Goal: Task Accomplishment & Management: Complete application form

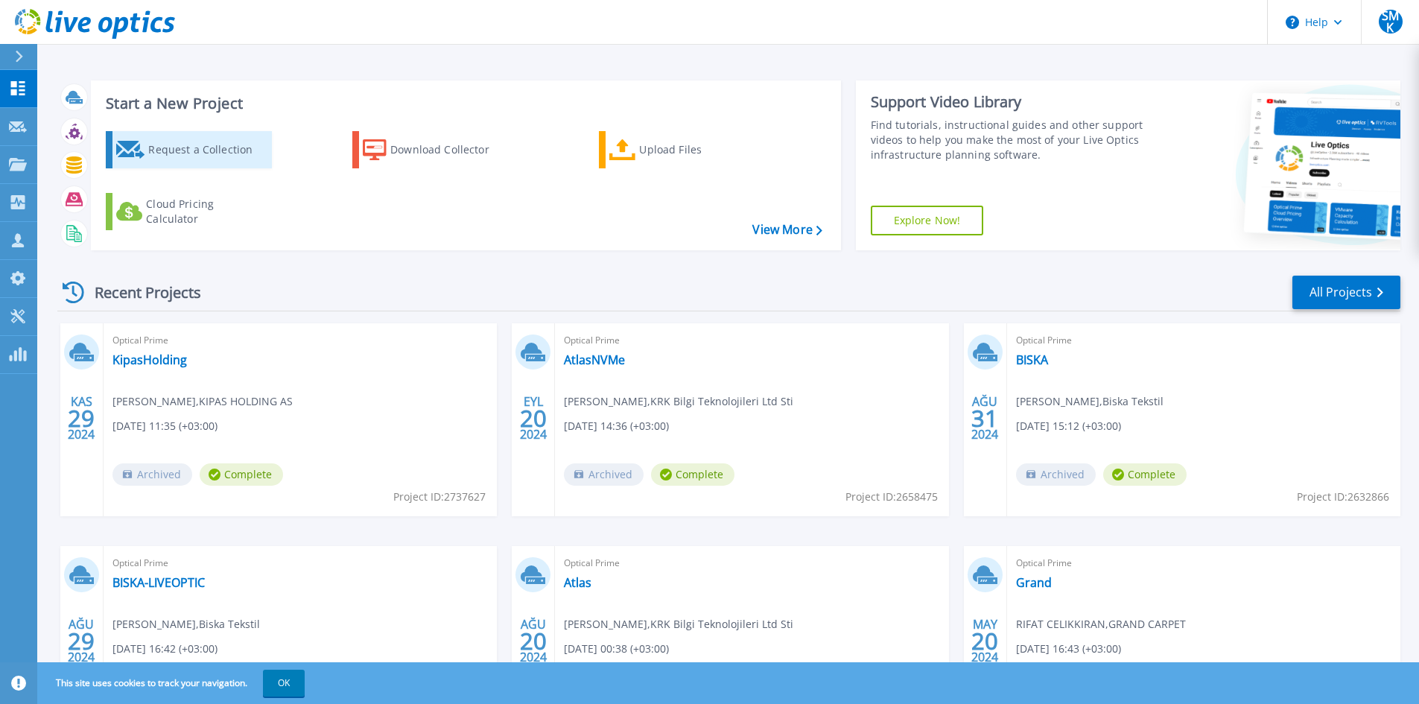
click at [205, 146] on div "Request a Collection" at bounding box center [207, 150] width 119 height 30
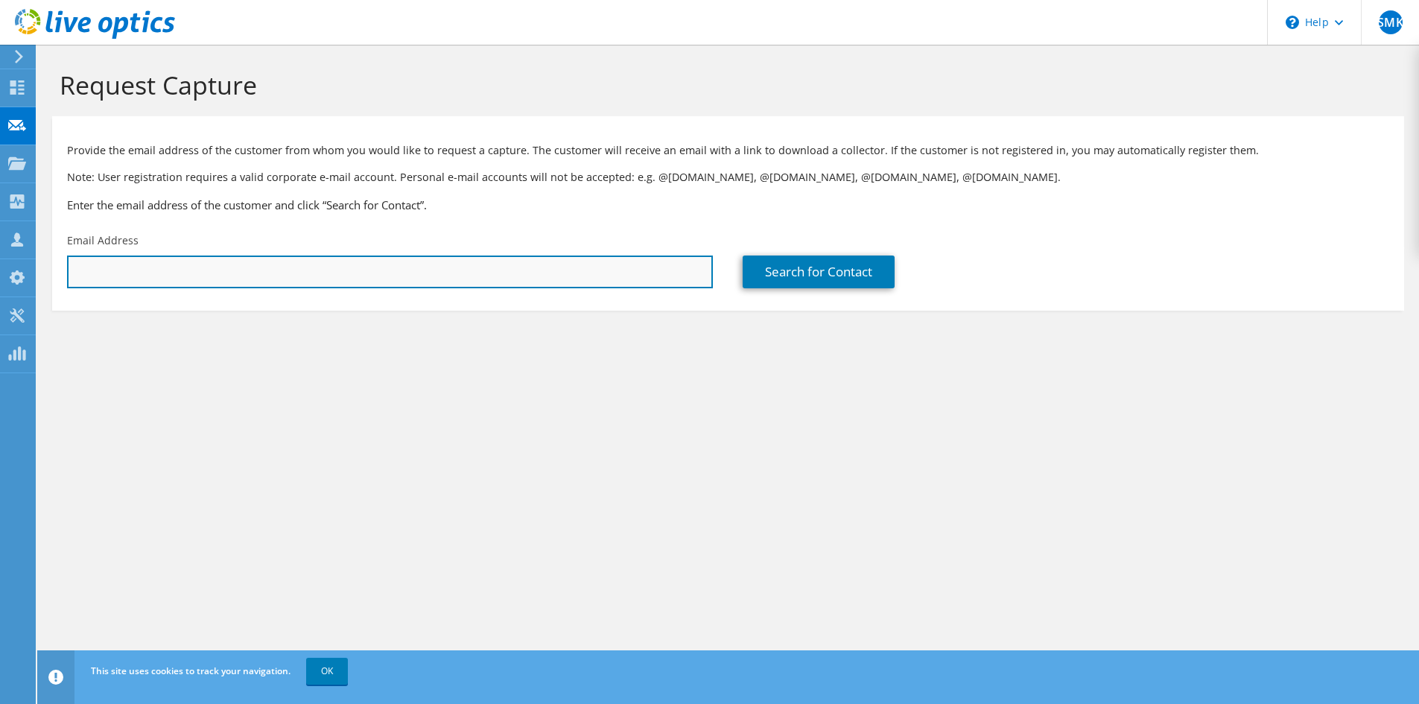
click at [232, 264] on input "text" at bounding box center [390, 271] width 646 height 33
paste input "mehmet.saygi@seciltr.com"
type input "mehmet.saygi@seciltr.com"
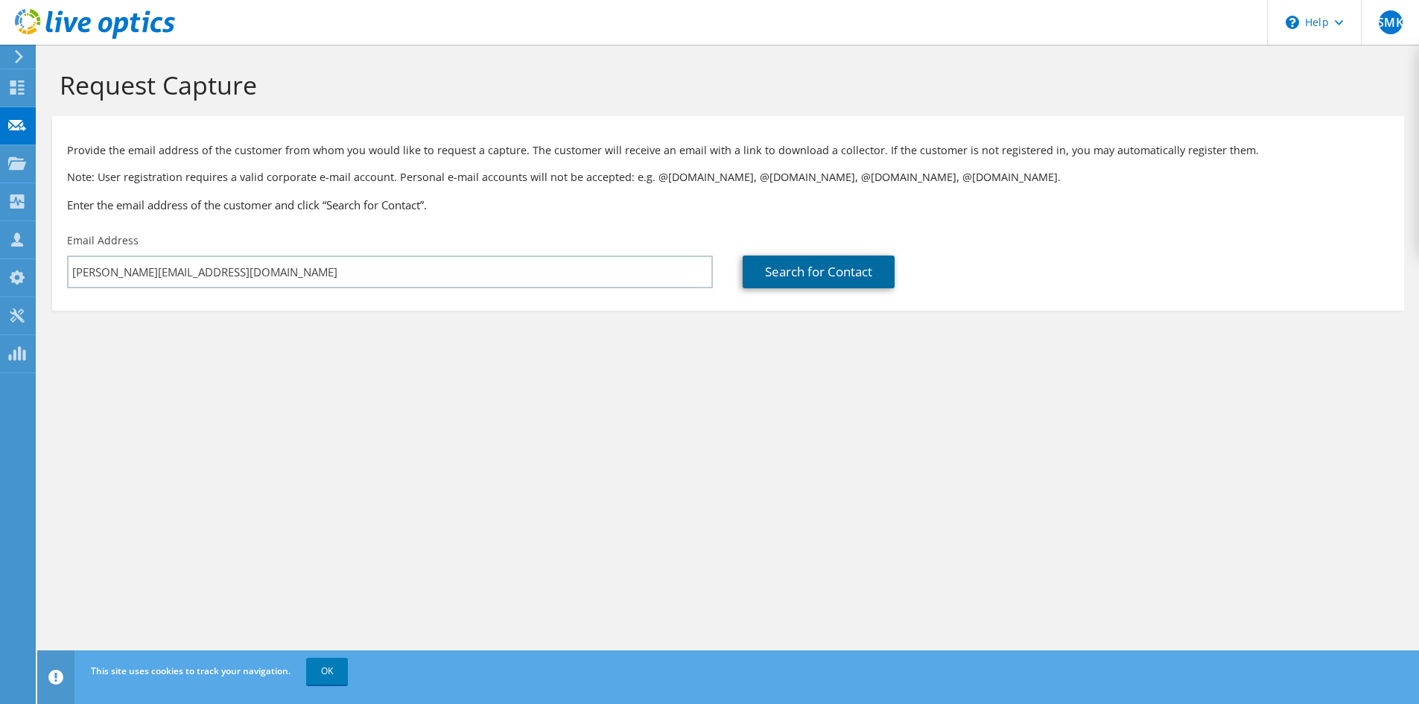
click at [815, 271] on link "Search for Contact" at bounding box center [819, 271] width 152 height 33
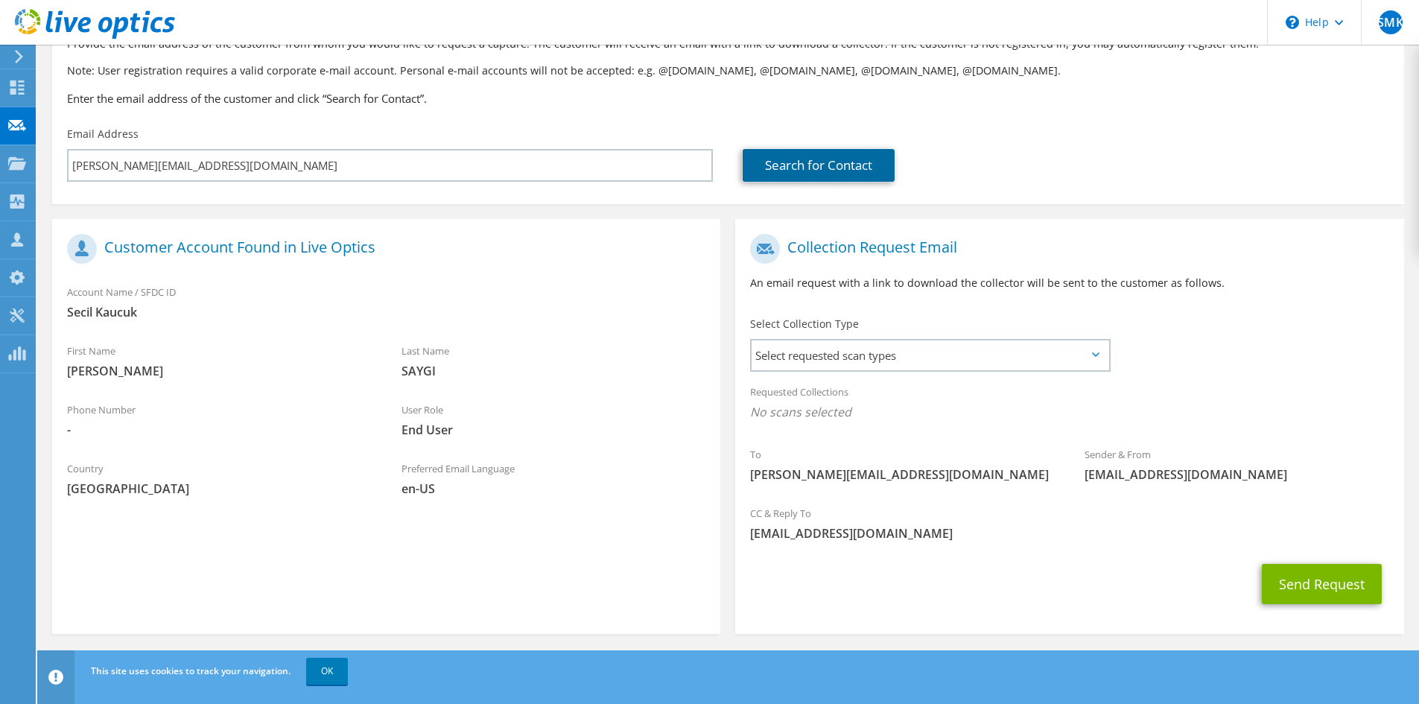
scroll to position [111, 0]
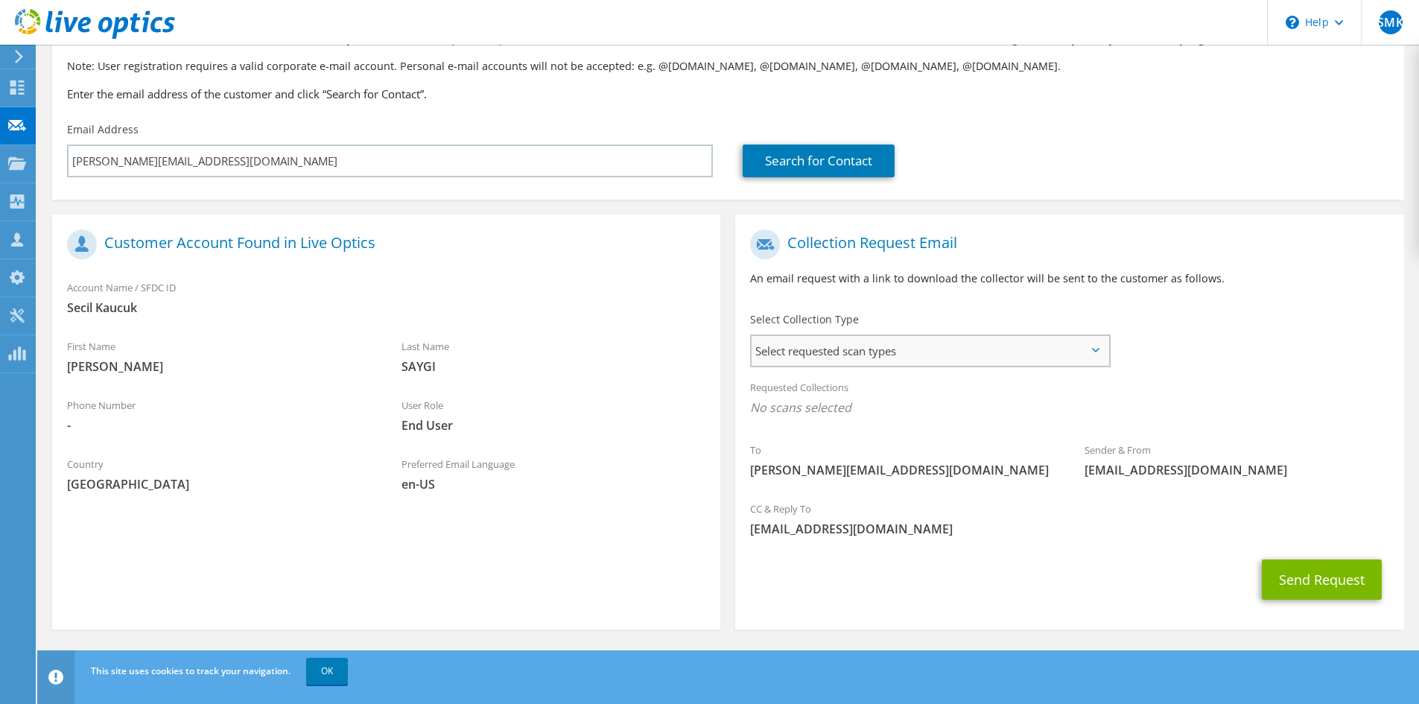
click at [921, 355] on span "Select requested scan types" at bounding box center [929, 351] width 357 height 30
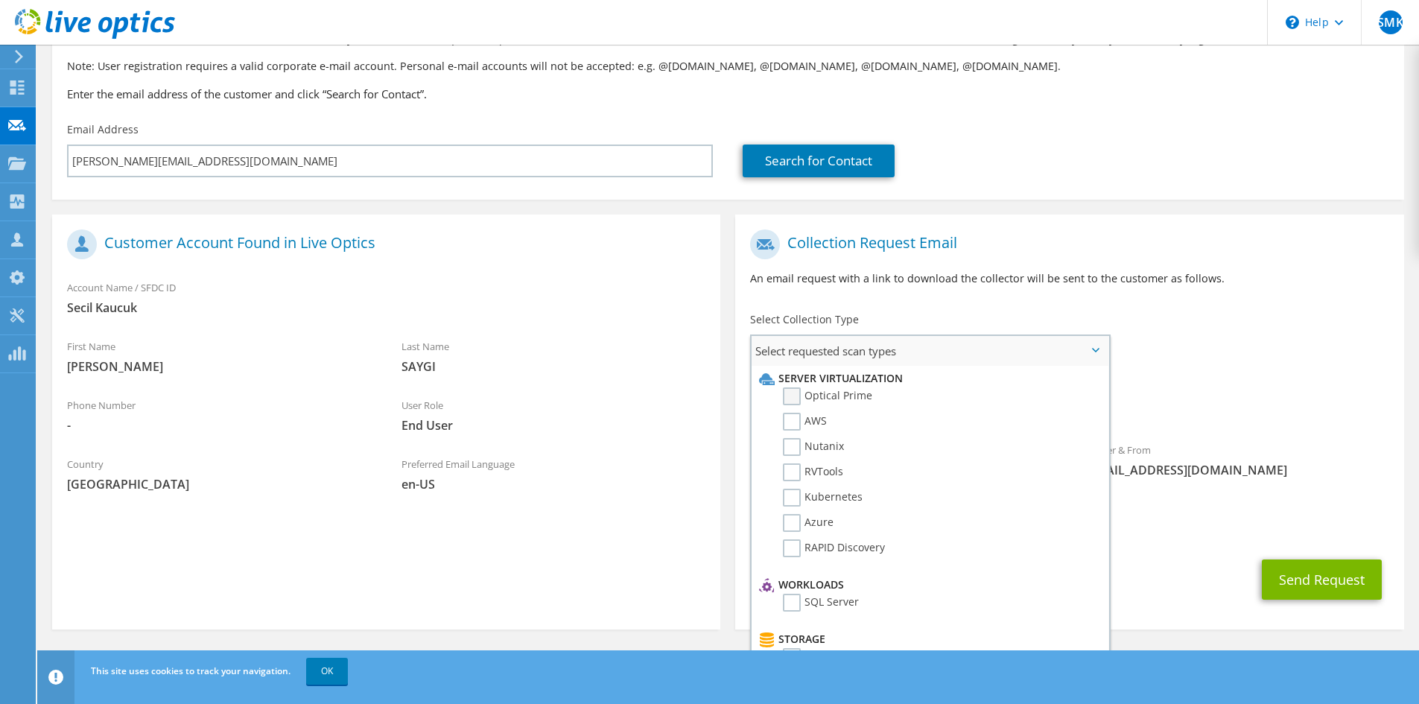
click at [795, 395] on label "Optical Prime" at bounding box center [827, 396] width 89 height 18
click at [0, 0] on input "Optical Prime" at bounding box center [0, 0] width 0 height 0
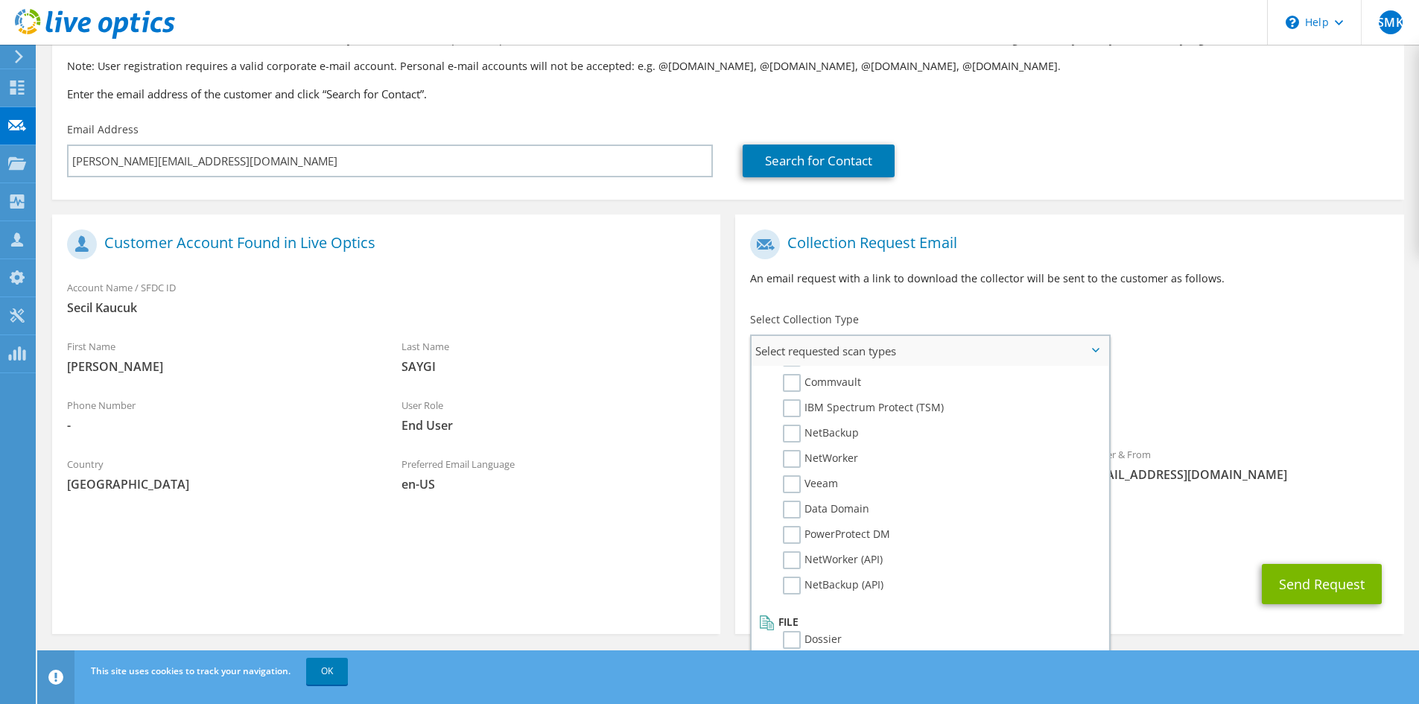
scroll to position [115, 0]
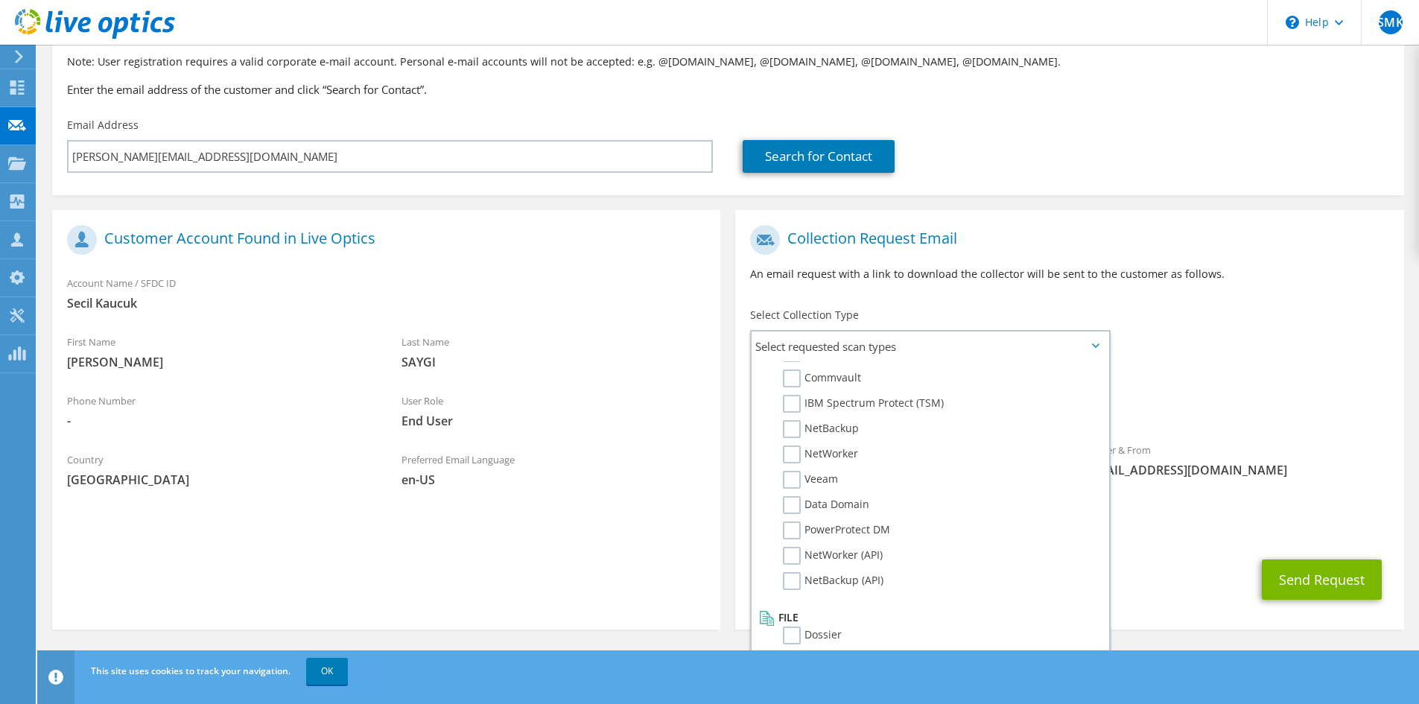
click at [1259, 340] on div "To mehmet.saygi@seciltr.com Sender & From liveoptics@liveoptics.com" at bounding box center [1069, 355] width 668 height 276
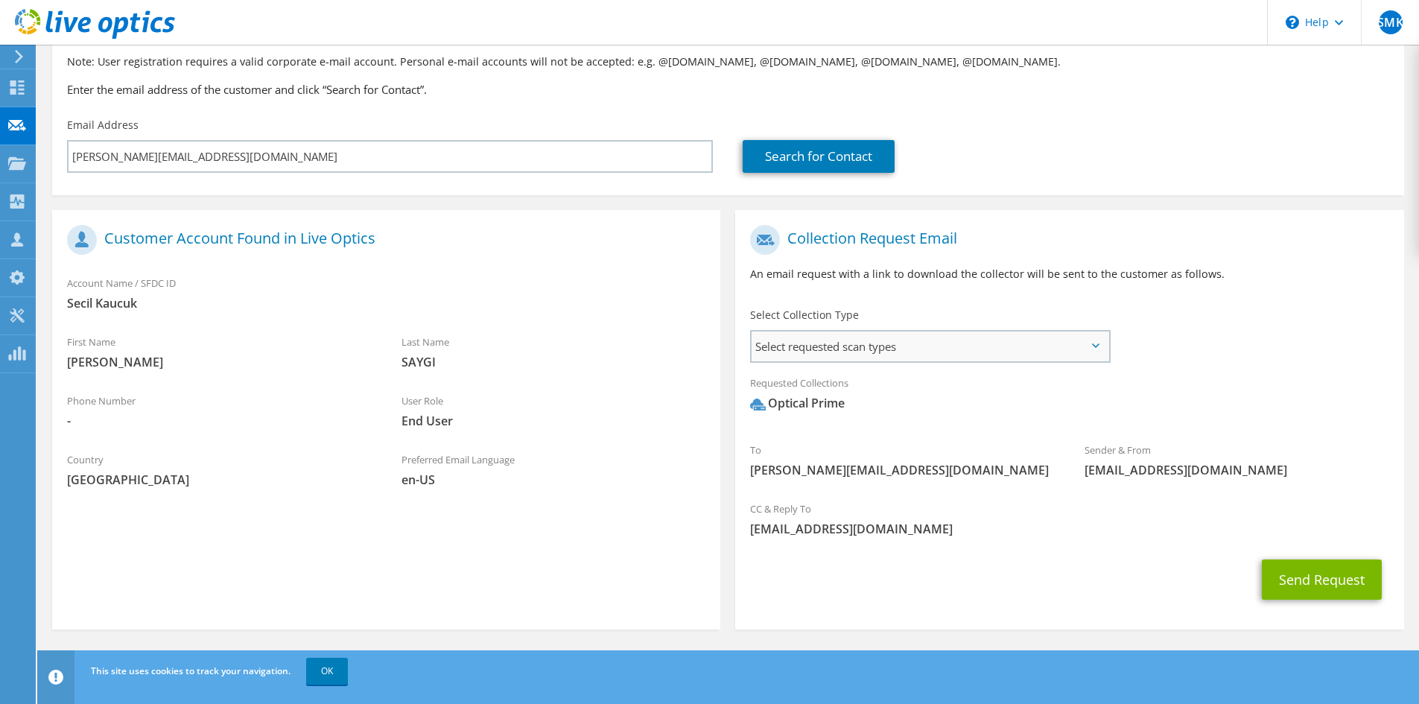
click at [944, 362] on div "Select requested scan types Server Virtualization Optical Prime AWS Nutanix SC" at bounding box center [930, 346] width 360 height 33
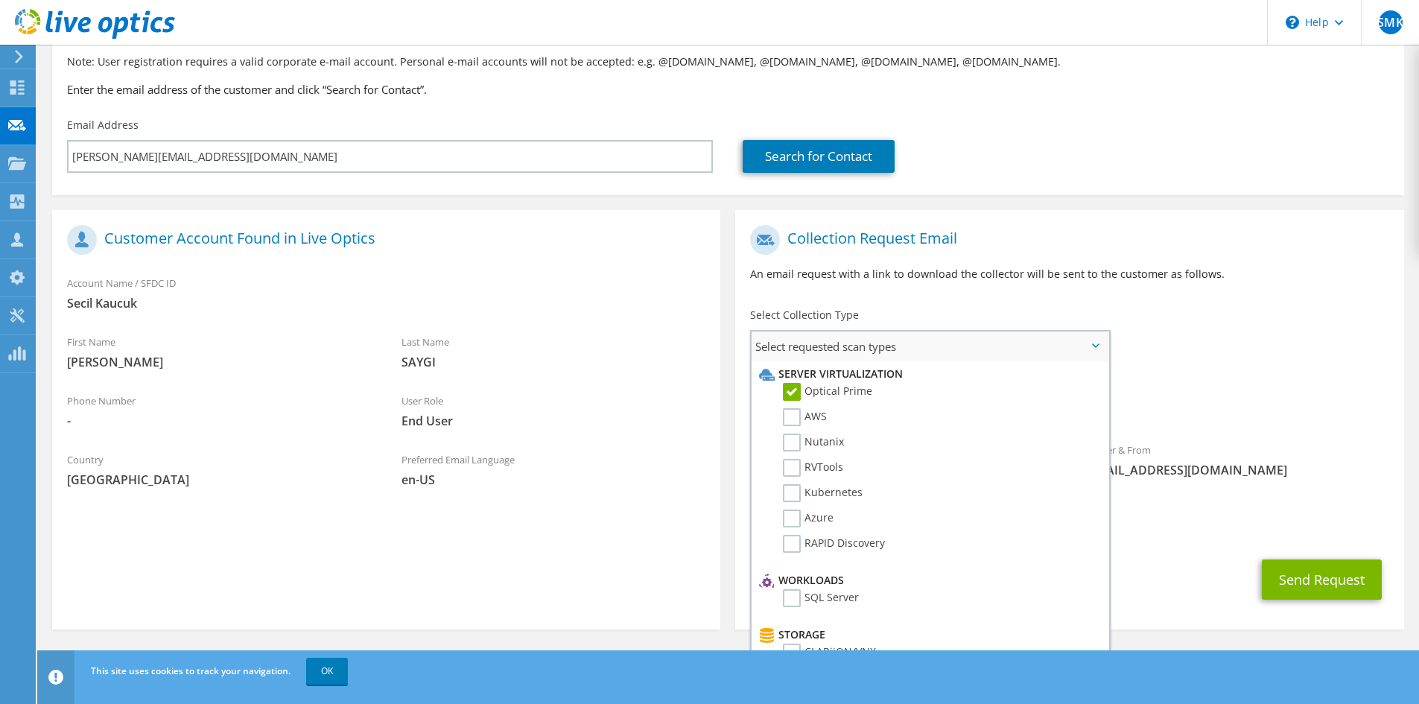
scroll to position [0, 0]
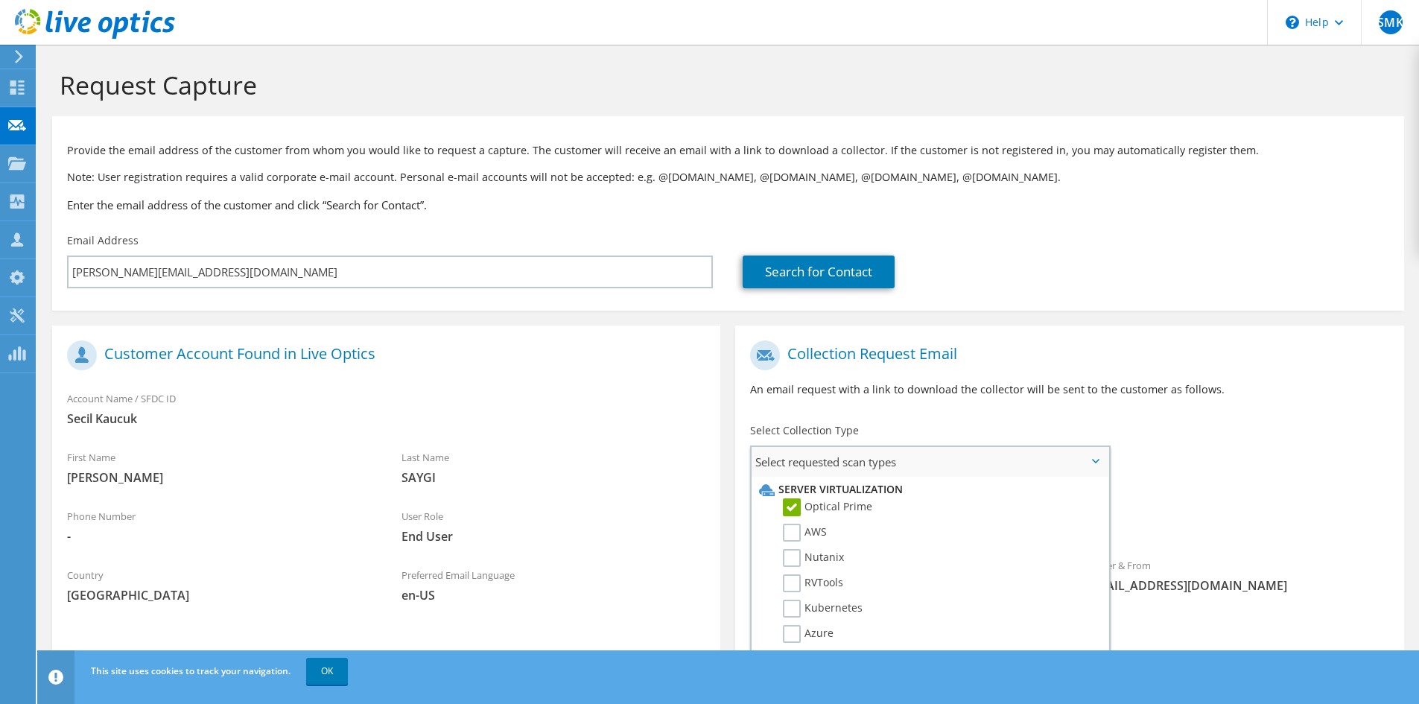
click at [879, 505] on li "Optical Prime" at bounding box center [928, 510] width 346 height 25
click at [857, 505] on label "Optical Prime" at bounding box center [827, 507] width 89 height 18
click at [0, 0] on input "Optical Prime" at bounding box center [0, 0] width 0 height 0
click at [840, 507] on label "Optical Prime" at bounding box center [827, 507] width 89 height 18
click at [0, 0] on input "Optical Prime" at bounding box center [0, 0] width 0 height 0
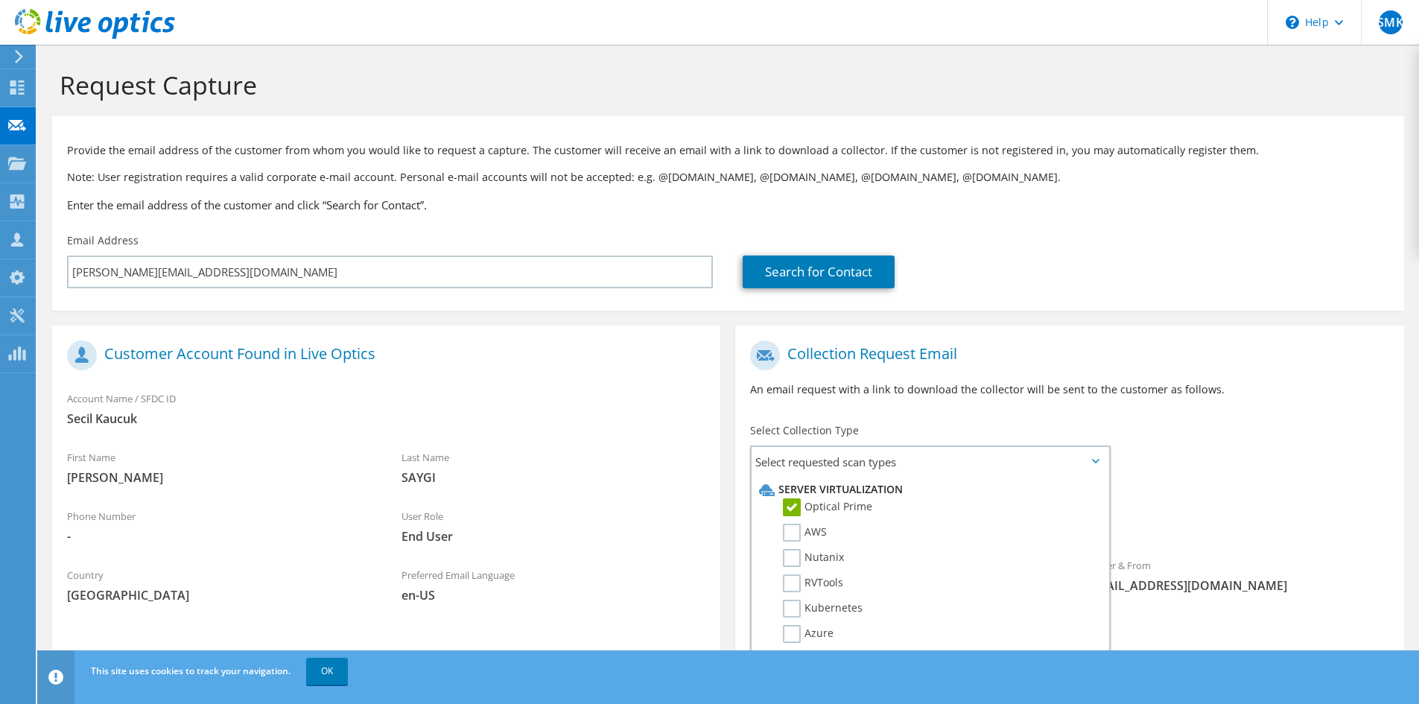
click at [1030, 347] on h1 "Collection Request Email" at bounding box center [1065, 355] width 631 height 30
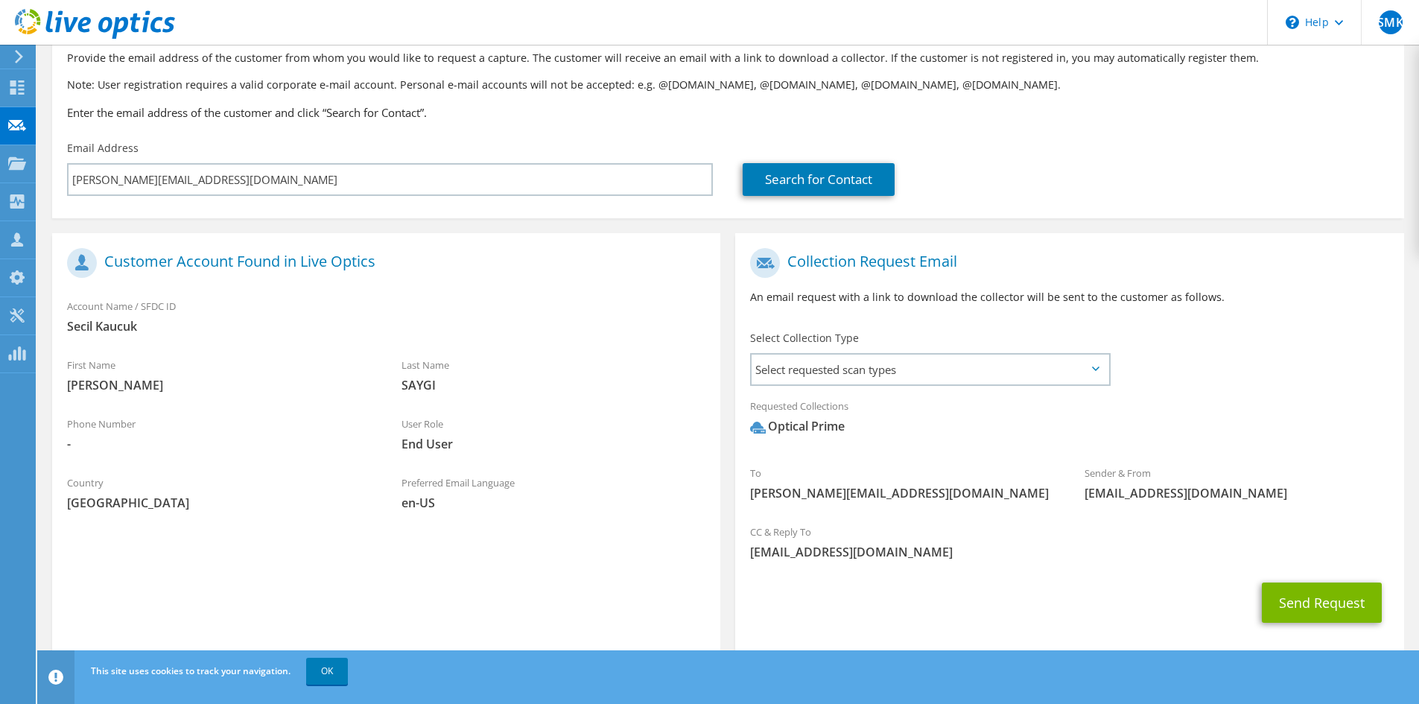
scroll to position [115, 0]
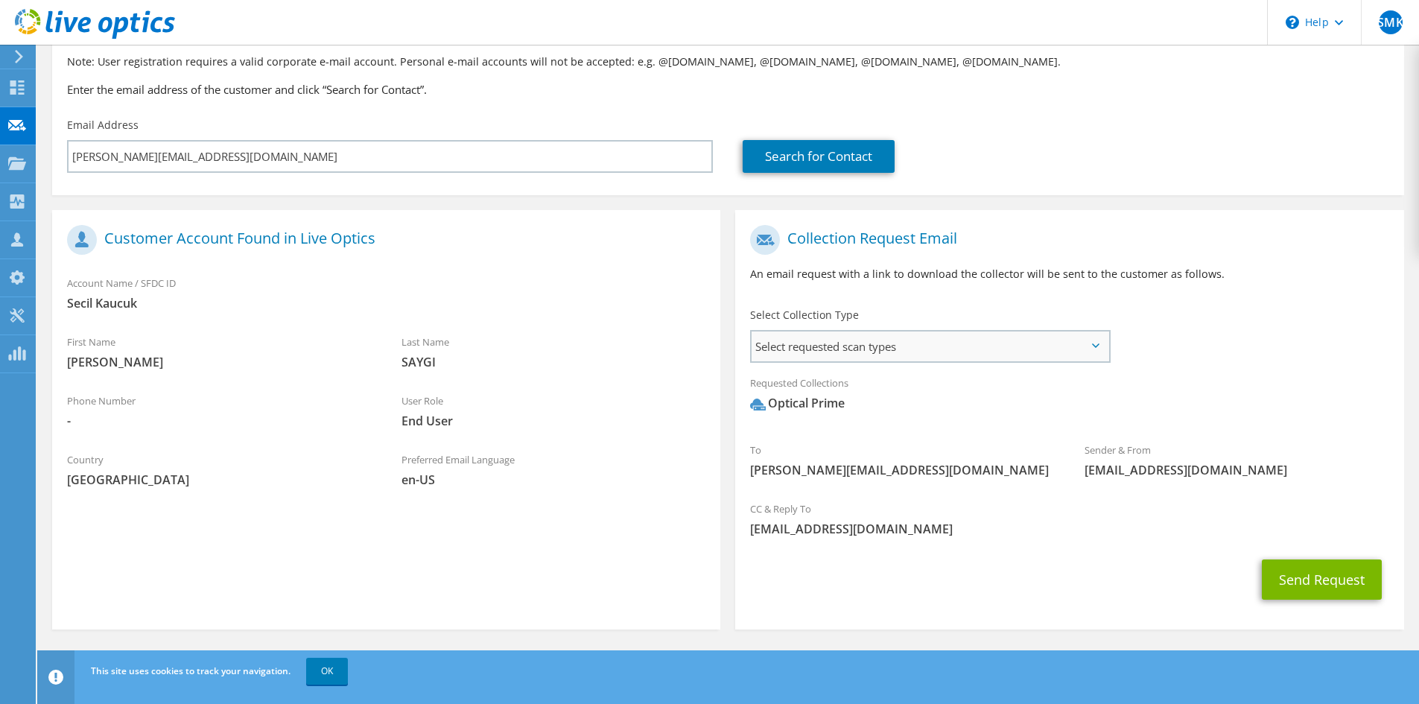
click at [1106, 347] on span "Select requested scan types" at bounding box center [929, 346] width 357 height 30
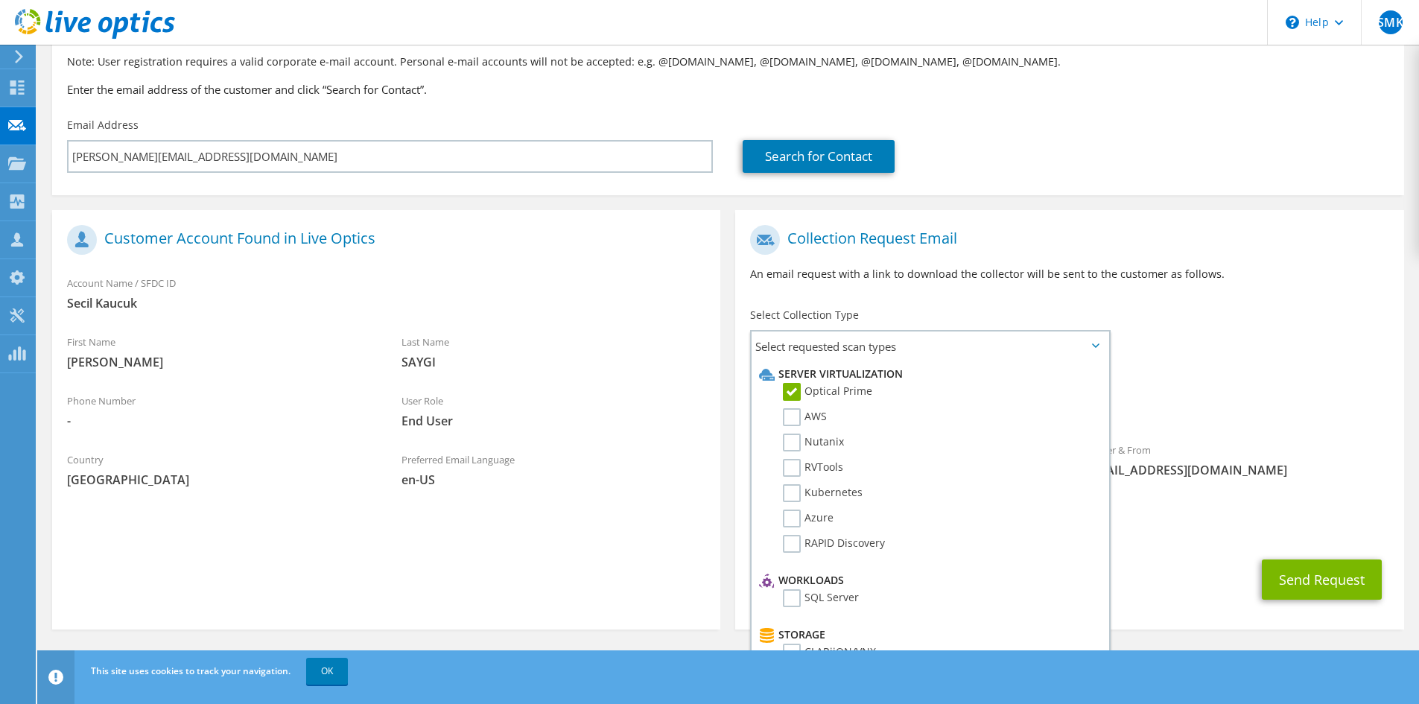
click at [1173, 294] on div "Collection Request Email An email request with a link to download the collector…" at bounding box center [1069, 258] width 668 height 83
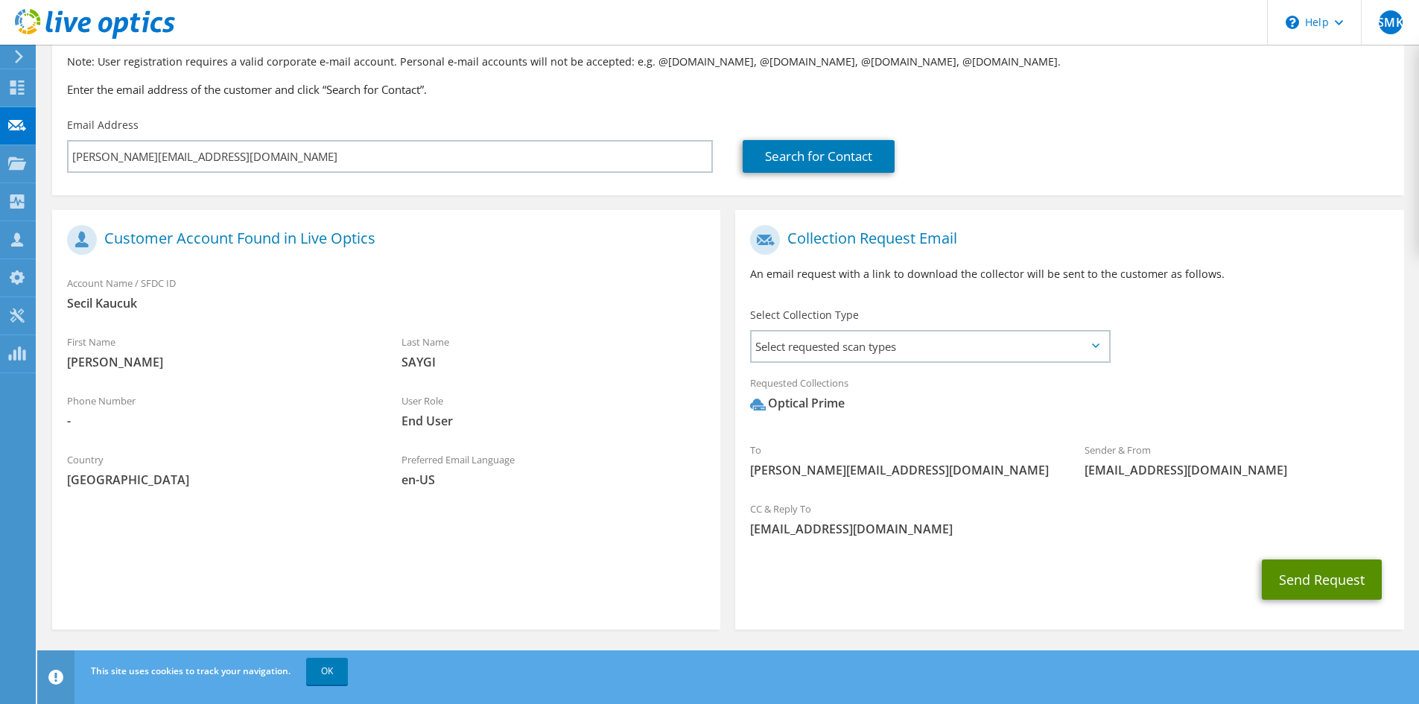
click at [1308, 576] on button "Send Request" at bounding box center [1322, 579] width 120 height 40
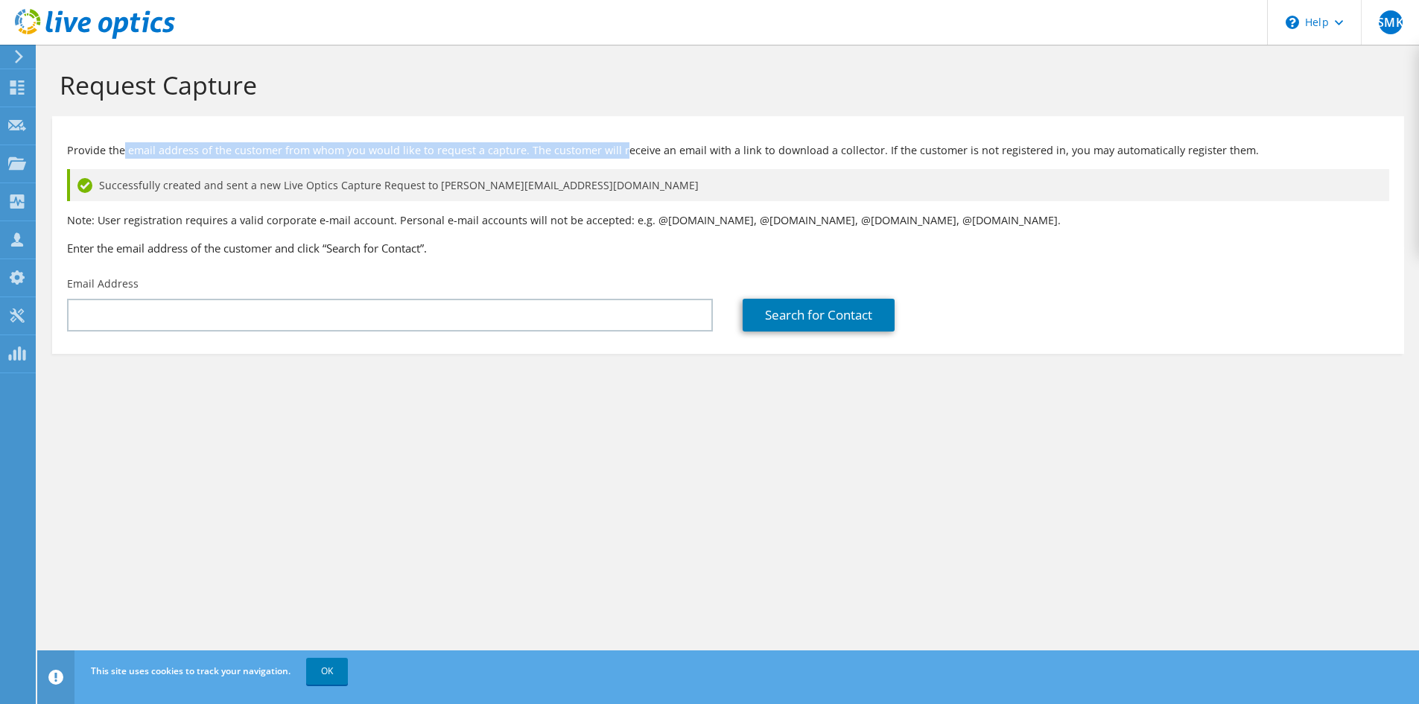
drag, startPoint x: 125, startPoint y: 138, endPoint x: 621, endPoint y: 144, distance: 496.0
click at [621, 144] on div "Provide the email address of the customer from whom you would like to request a…" at bounding box center [728, 196] width 1352 height 145
drag, startPoint x: 645, startPoint y: 145, endPoint x: 661, endPoint y: 132, distance: 20.6
click at [658, 133] on div "Provide the email address of the customer from whom you would like to request a…" at bounding box center [728, 196] width 1352 height 145
